Goal: Information Seeking & Learning: Understand process/instructions

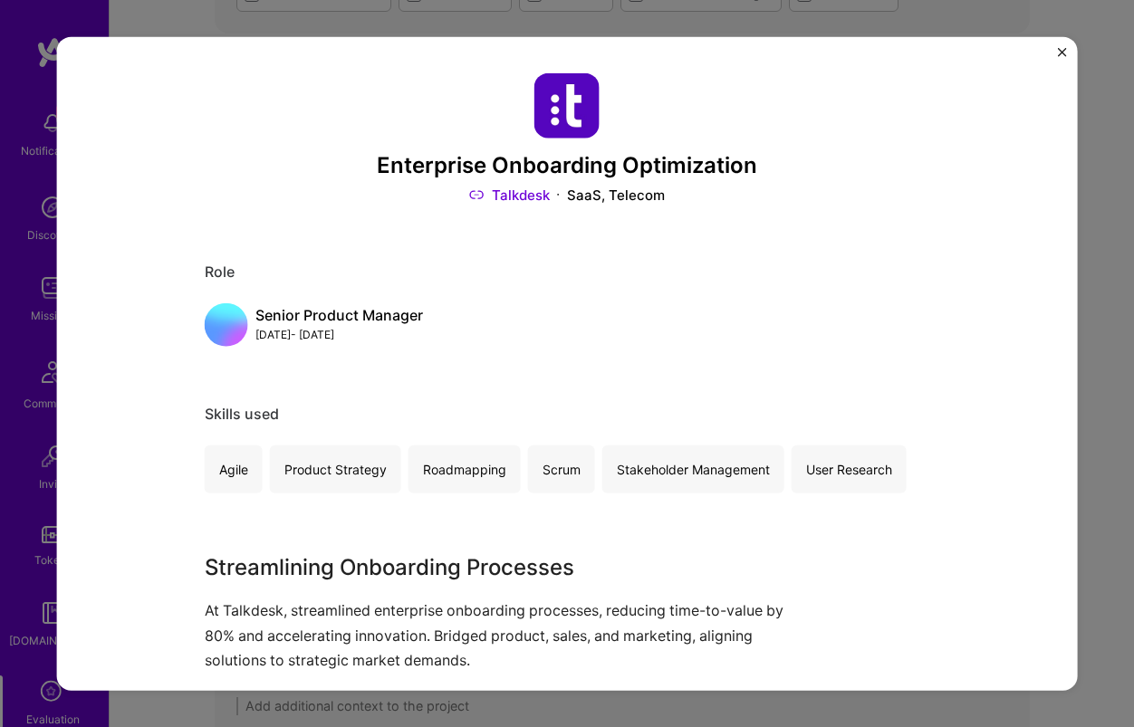
scroll to position [101, 0]
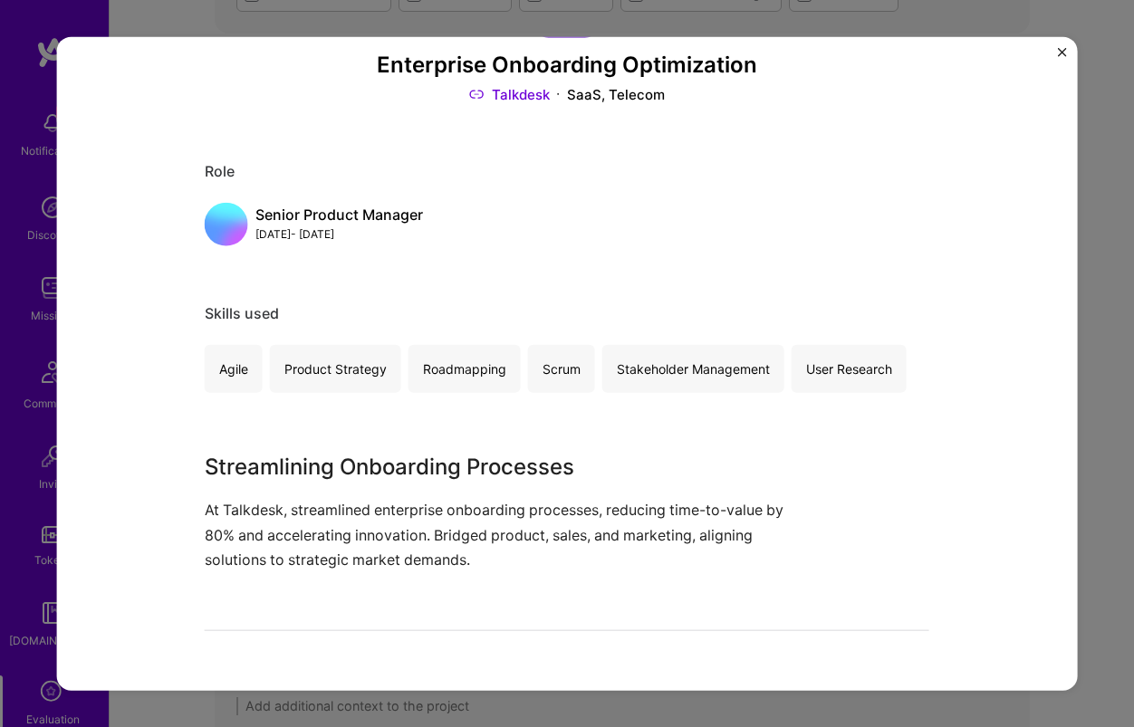
click at [1060, 52] on img "Close" at bounding box center [1061, 51] width 9 height 9
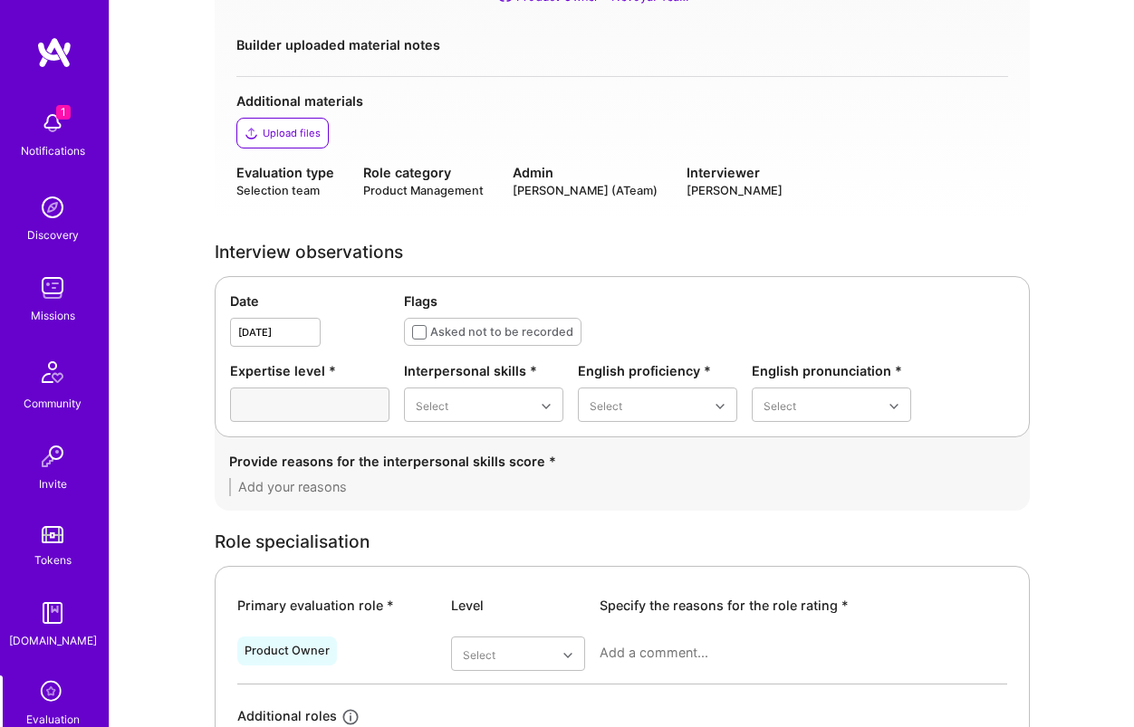
scroll to position [0, 0]
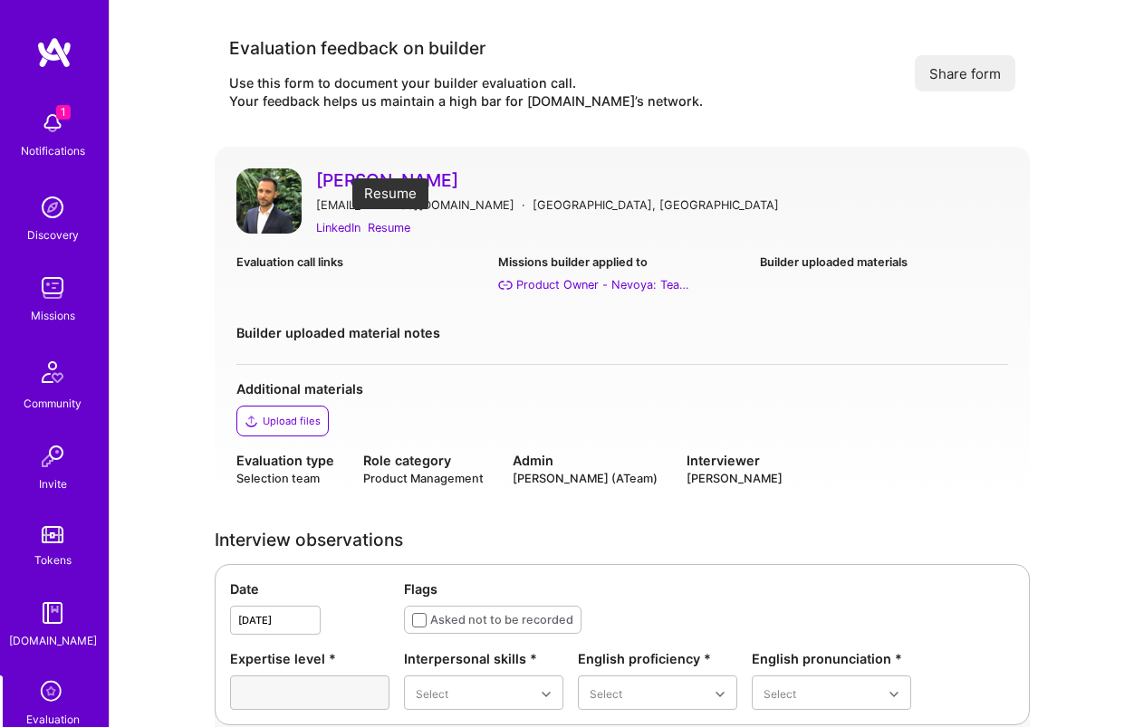
click at [385, 232] on div "Resume" at bounding box center [389, 227] width 43 height 19
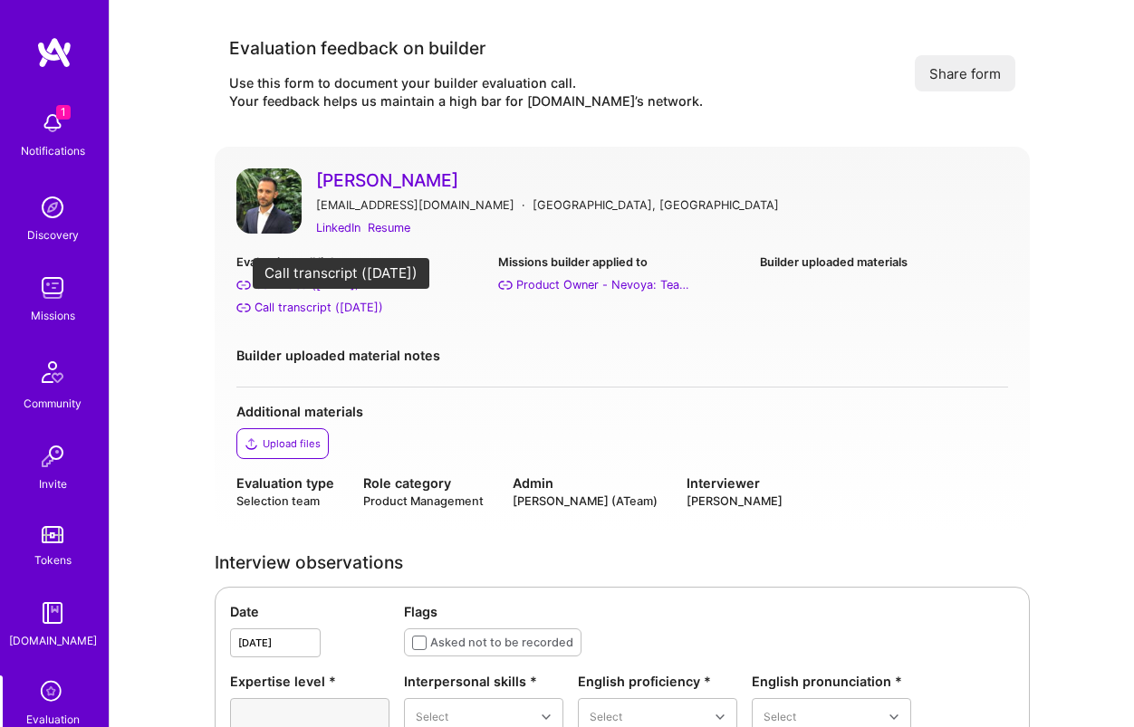
click at [316, 312] on div "Call transcript (Sep 01, 2025)" at bounding box center [319, 307] width 129 height 19
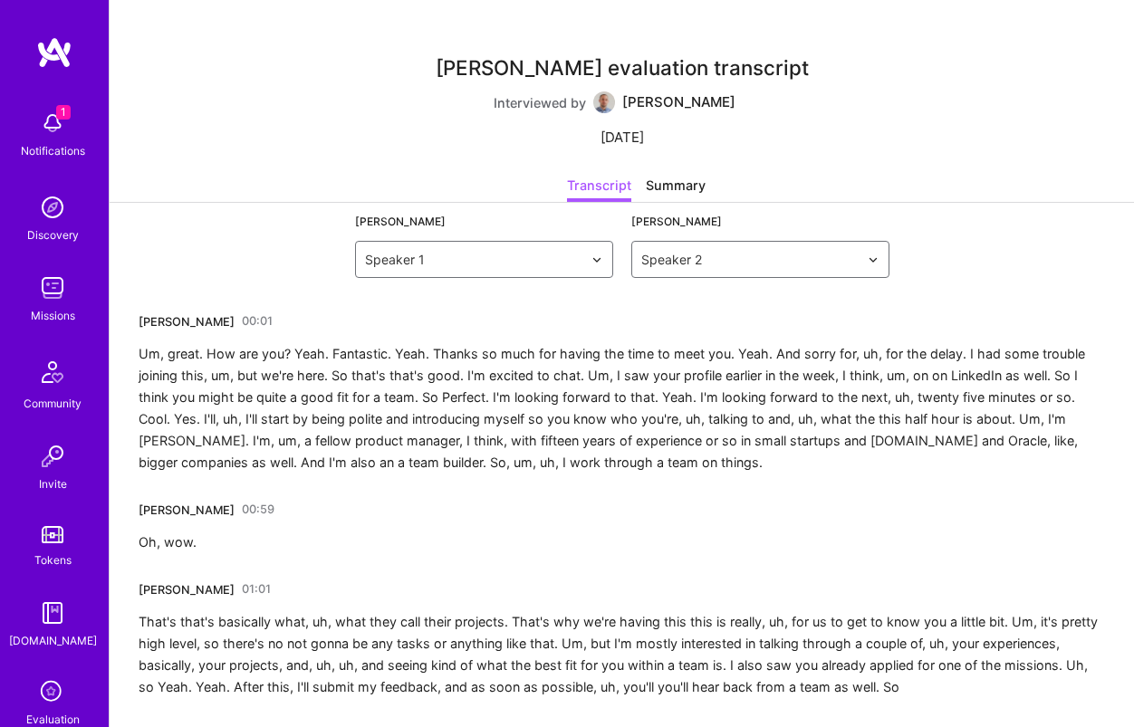
click at [451, 402] on div "Um, great. How are you? Yeah. Fantastic. Yeah. Thanks so much for having the ti…" at bounding box center [622, 408] width 966 height 130
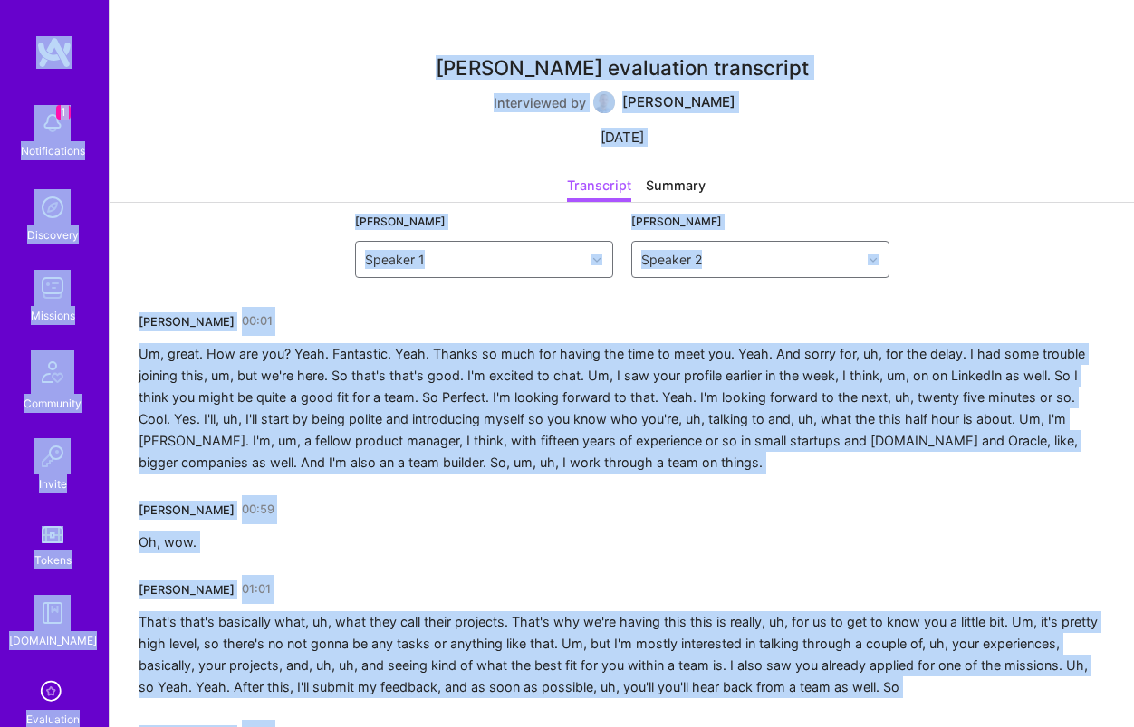
copy body "1 Notifications Discovery Missions Community Invite Tokens [DOMAIN_NAME] Evalua…"
